Goal: Book appointment/travel/reservation

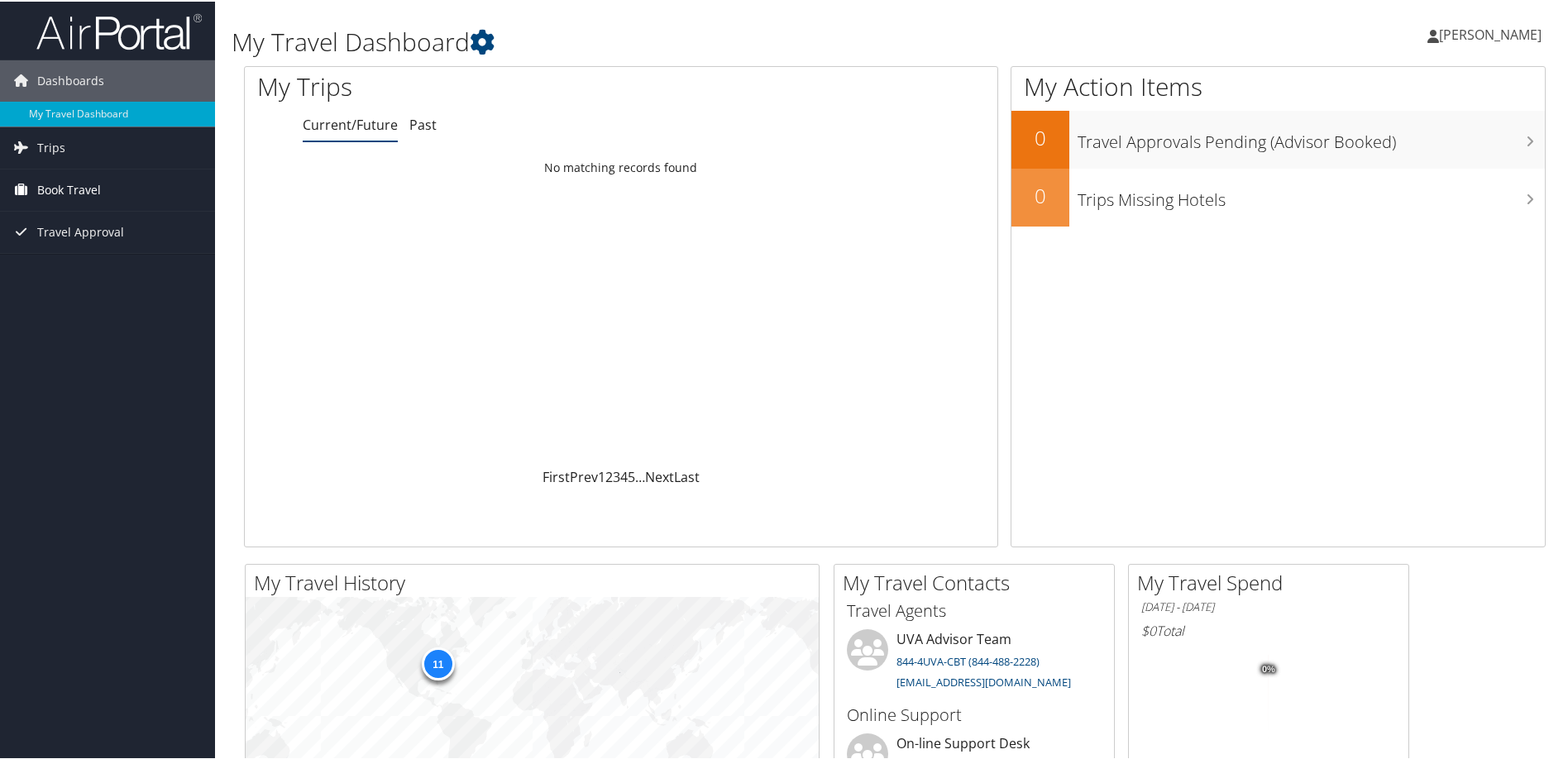
click at [74, 193] on span "Book Travel" at bounding box center [69, 189] width 64 height 41
click at [72, 269] on link "Book/Manage Online Trips" at bounding box center [107, 270] width 215 height 25
click at [105, 263] on link "Book/Manage Online Trips" at bounding box center [107, 270] width 215 height 25
